Goal: Task Accomplishment & Management: Use online tool/utility

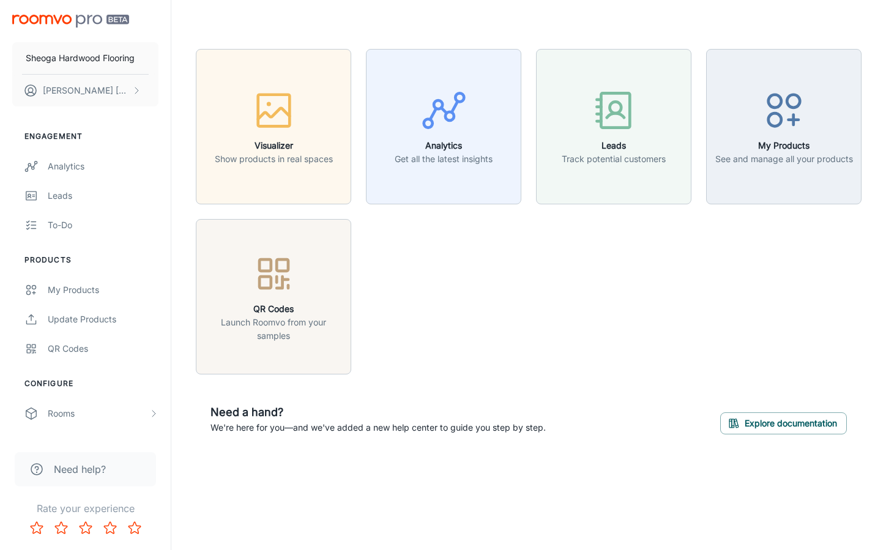
click at [424, 297] on div "Visualizer Show products in real spaces Analytics Get all the latest insights L…" at bounding box center [521, 204] width 680 height 340
click at [432, 315] on div "Visualizer Show products in real spaces Analytics Get all the latest insights L…" at bounding box center [521, 204] width 680 height 340
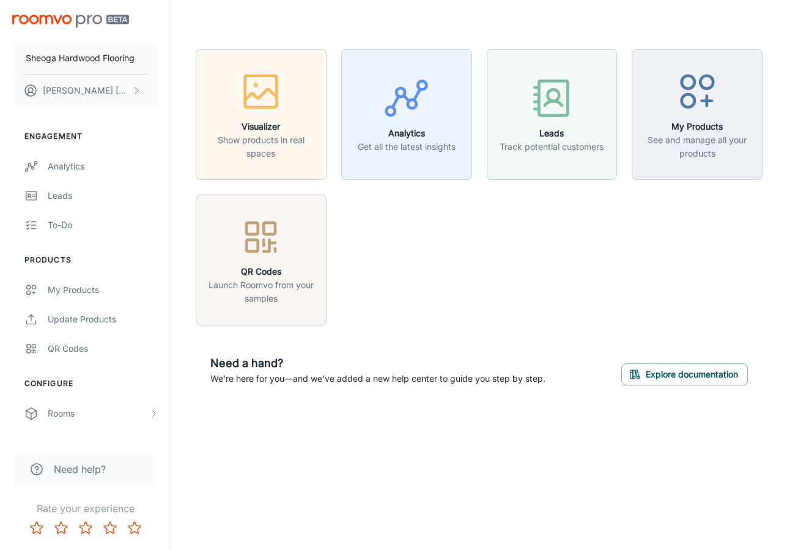
click at [388, 276] on div "Visualizer Show products in real spaces Analytics Get all the latest insights L…" at bounding box center [472, 179] width 582 height 291
click at [270, 361] on div "Visualizer Show products in real spaces Analytics Get all the latest insights L…" at bounding box center [479, 224] width 616 height 449
click at [465, 317] on div "Visualizer Show products in real spaces Analytics Get all the latest insights L…" at bounding box center [472, 179] width 582 height 291
click at [529, 281] on div "Visualizer Show products in real spaces Analytics Get all the latest insights L…" at bounding box center [472, 179] width 582 height 291
click at [545, 328] on div "Visualizer Show products in real spaces Analytics Get all the latest insights L…" at bounding box center [479, 224] width 567 height 351
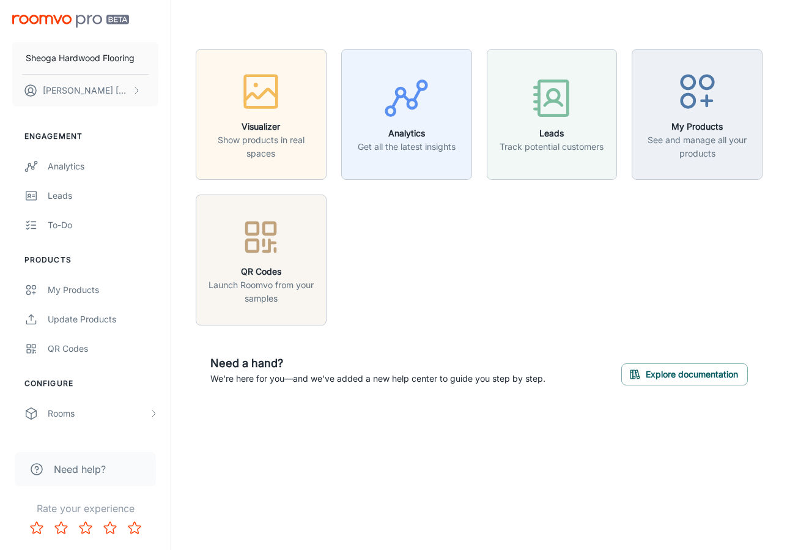
click at [452, 257] on div "Visualizer Show products in real spaces Analytics Get all the latest insights L…" at bounding box center [472, 179] width 582 height 291
click at [302, 147] on p "Show products in real spaces" at bounding box center [261, 146] width 115 height 27
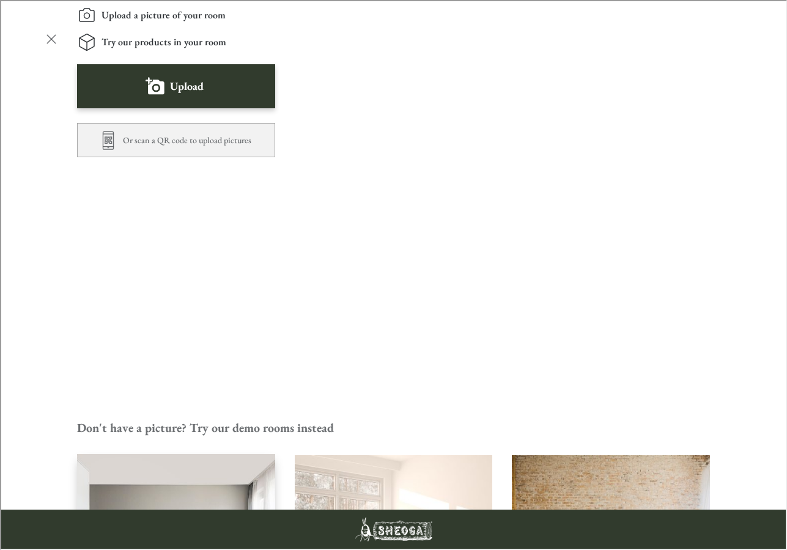
scroll to position [293, 0]
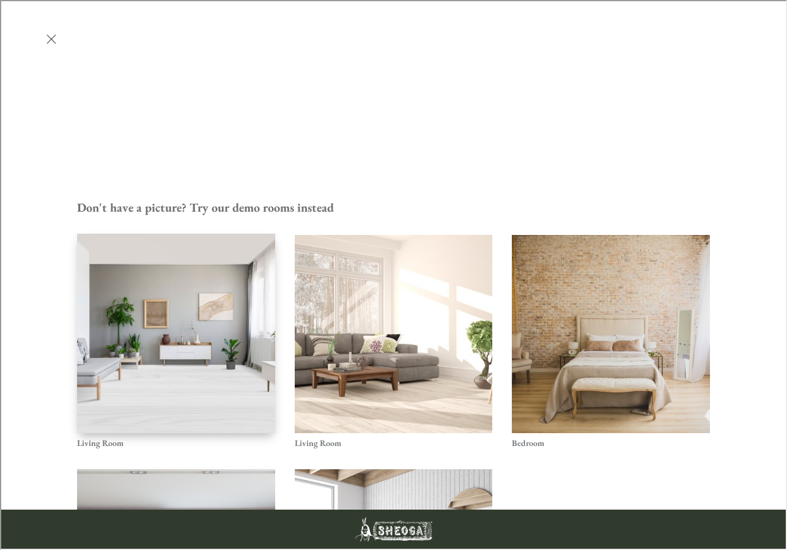
click at [203, 232] on img "Living Room" at bounding box center [176, 332] width 200 height 201
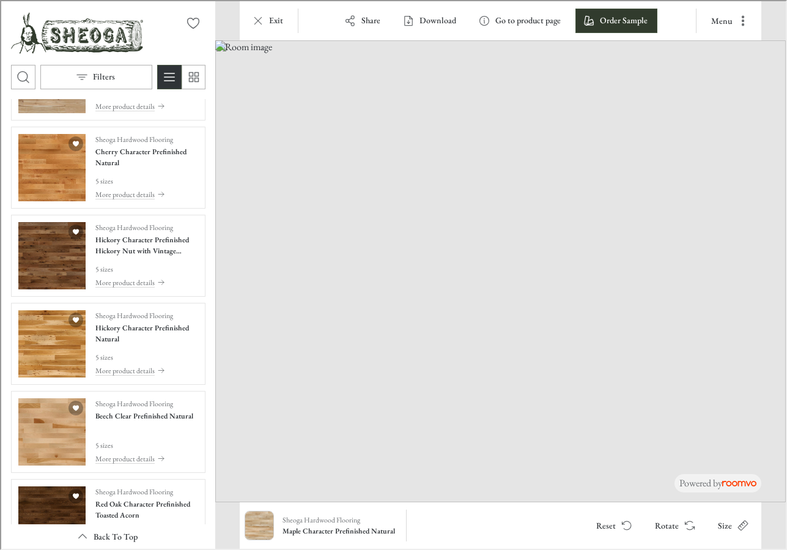
scroll to position [1468, 0]
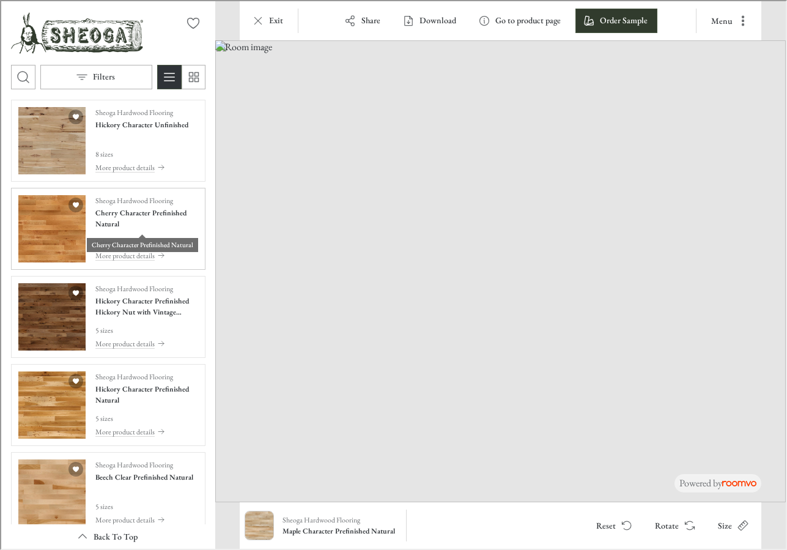
click at [120, 219] on h4 "Cherry Character Prefinished Natural" at bounding box center [145, 217] width 103 height 22
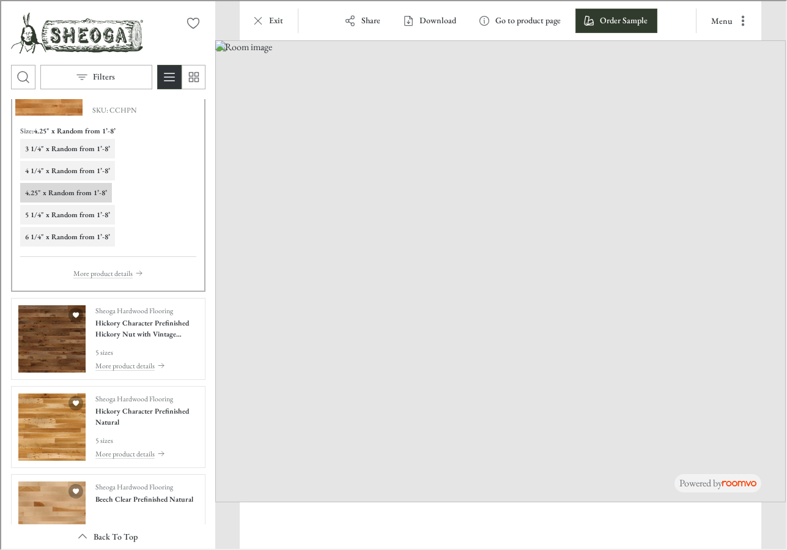
scroll to position [1324, 0]
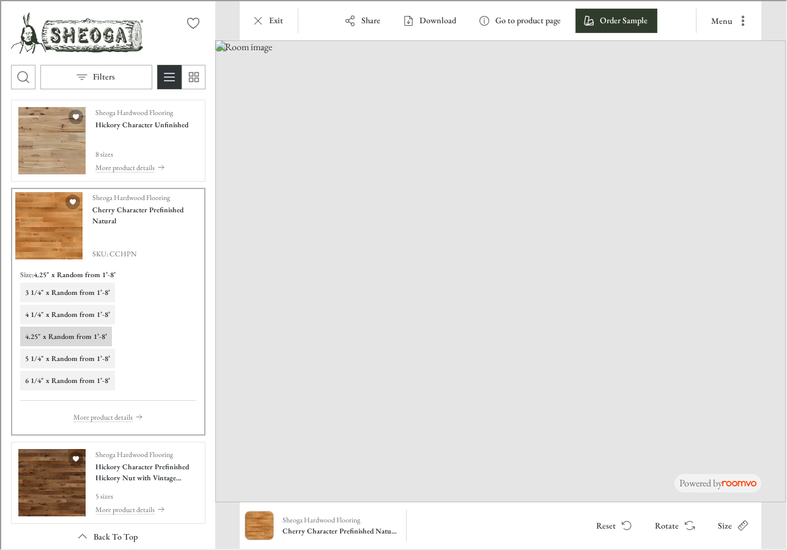
drag, startPoint x: 143, startPoint y: 250, endPoint x: 109, endPoint y: 255, distance: 34.0
click at [109, 255] on span "SKU: CCHPN" at bounding box center [145, 252] width 109 height 11
drag, startPoint x: 110, startPoint y: 255, endPoint x: 128, endPoint y: 253, distance: 18.5
click at [127, 252] on span "SKU: CCHPN" at bounding box center [145, 252] width 109 height 11
click at [128, 253] on span "SKU: CCHPN" at bounding box center [145, 252] width 109 height 11
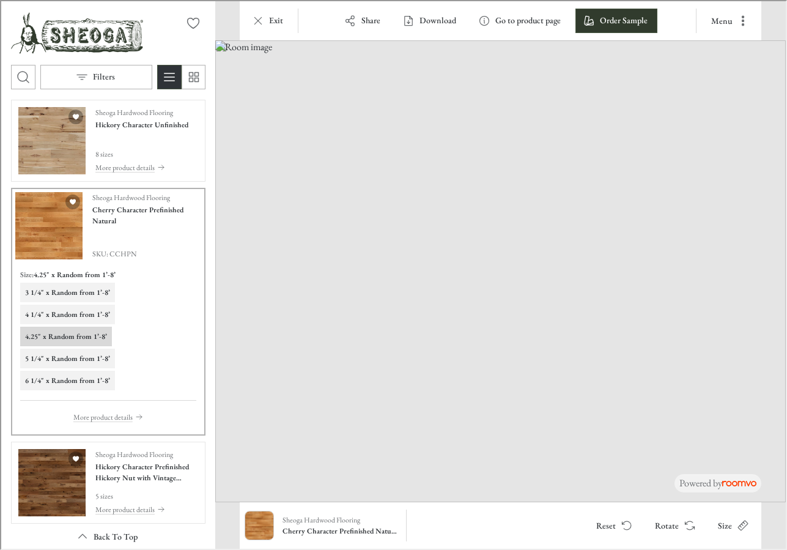
click at [134, 254] on span "SKU: CCHPN" at bounding box center [145, 252] width 109 height 11
drag, startPoint x: 134, startPoint y: 254, endPoint x: 101, endPoint y: 253, distance: 33.0
click at [101, 253] on span "SKU: CCHPN" at bounding box center [145, 252] width 109 height 11
click at [98, 209] on h4 "Cherry Character Prefinished Natural" at bounding box center [145, 214] width 109 height 22
drag, startPoint x: 296, startPoint y: 506, endPoint x: 300, endPoint y: 523, distance: 16.9
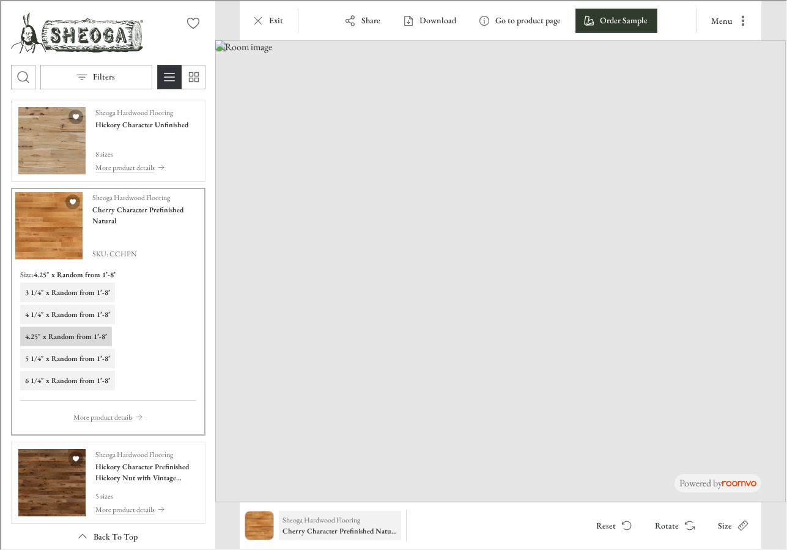
click at [298, 361] on div "Sheoga Hardwood Flooring Cherry Character Prefinished Natural Reset Rotate Size" at bounding box center [500, 524] width 522 height 46
click at [300, 361] on h6 "Cherry Character Prefinished Natural" at bounding box center [338, 529] width 115 height 11
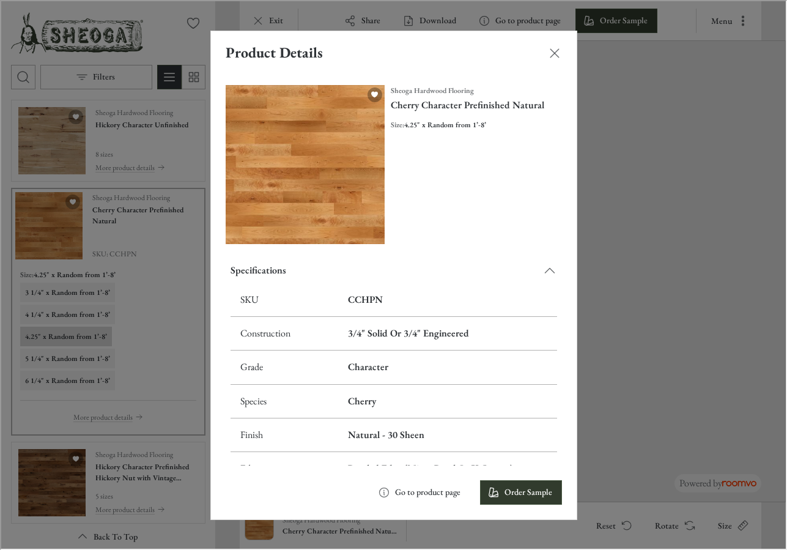
click at [342, 292] on td "CCHPN" at bounding box center [446, 299] width 219 height 34
drag, startPoint x: 345, startPoint y: 294, endPoint x: 377, endPoint y: 295, distance: 32.4
click at [377, 295] on h6 "CCHPN" at bounding box center [446, 298] width 199 height 13
copy h6 "CCHPN"
